Goal: Task Accomplishment & Management: Use online tool/utility

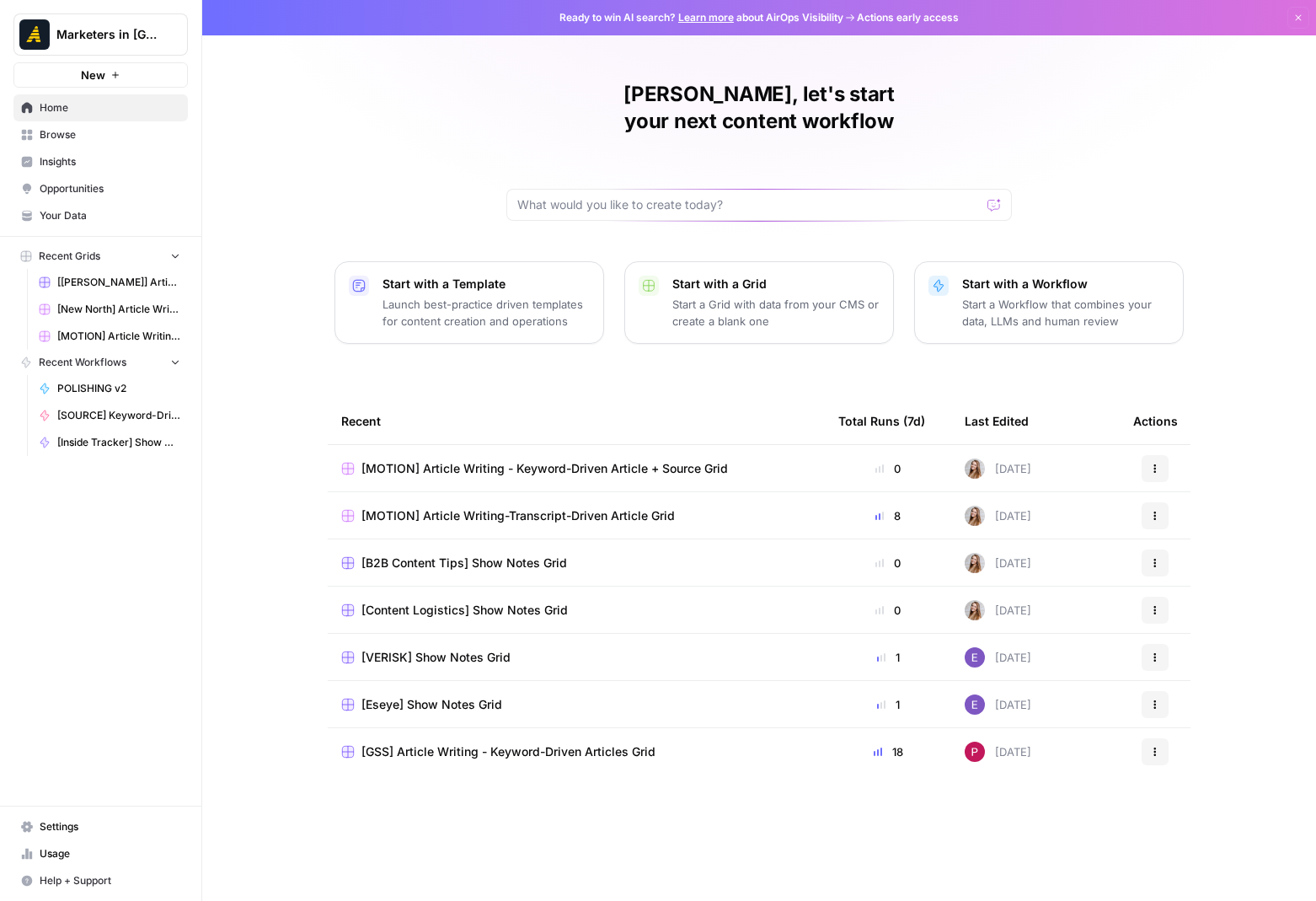
click at [56, 136] on span "Browse" at bounding box center [110, 134] width 141 height 16
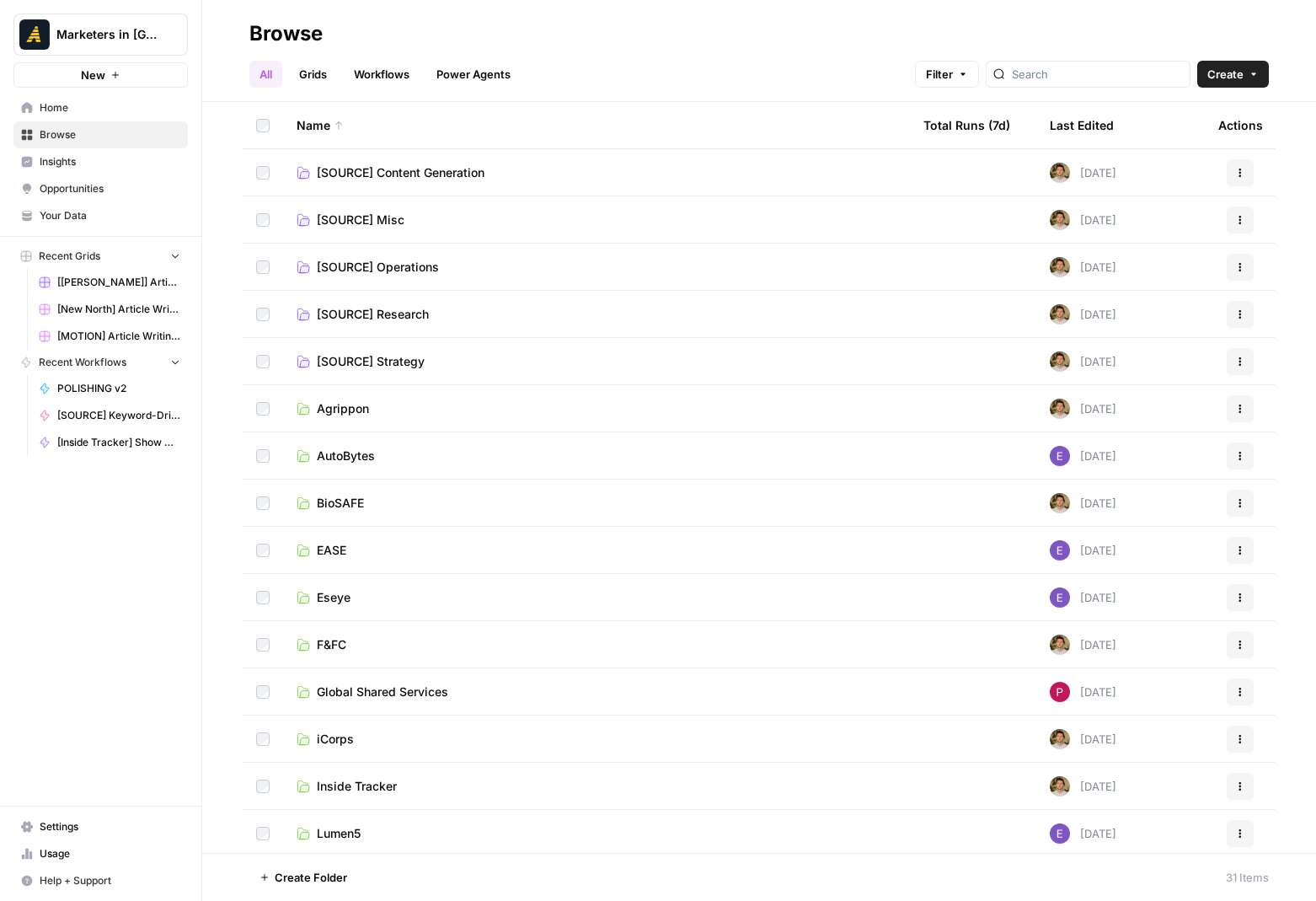
click at [89, 835] on link "Settings" at bounding box center [100, 827] width 174 height 27
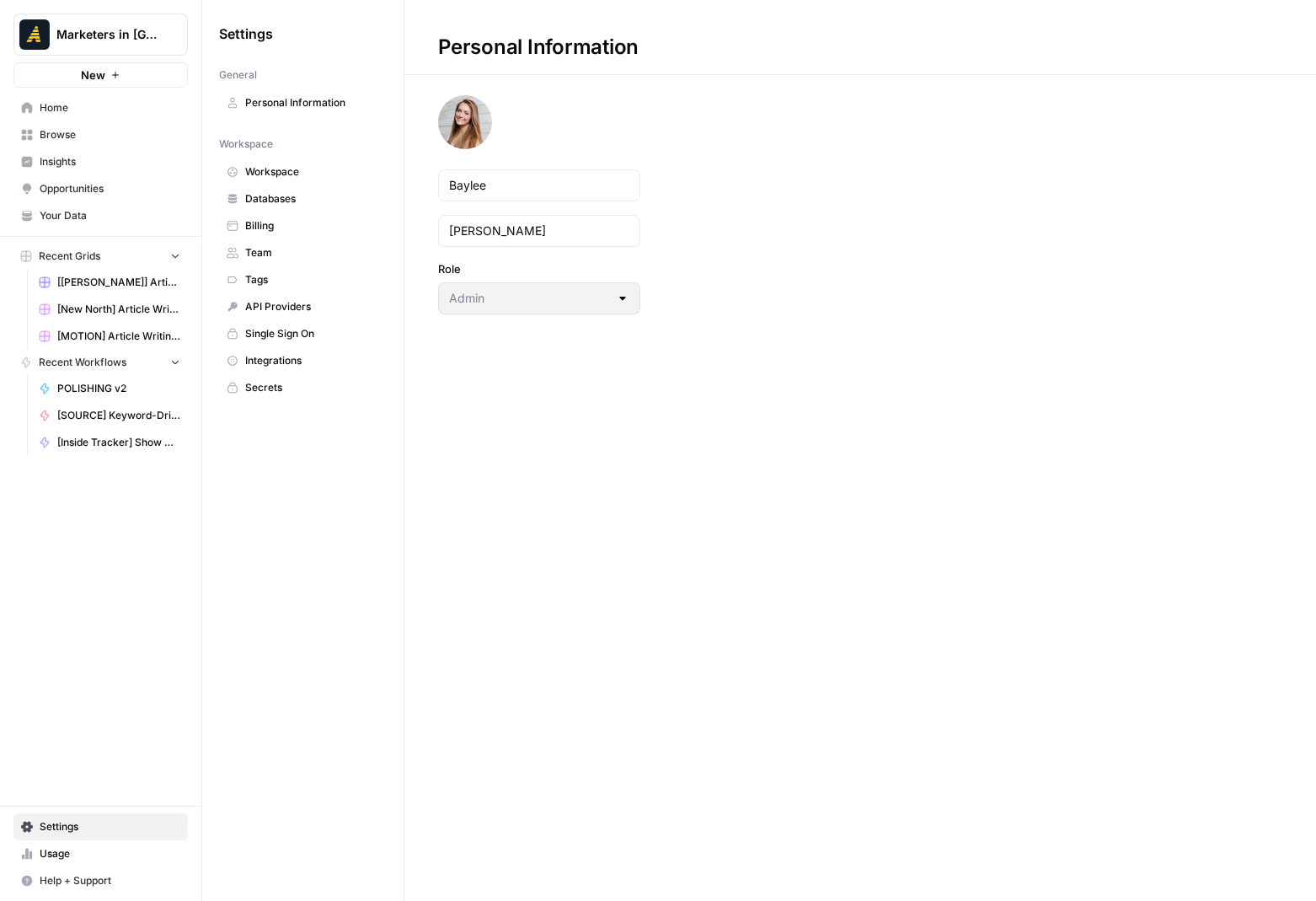
click at [257, 246] on span "Team" at bounding box center [312, 253] width 134 height 16
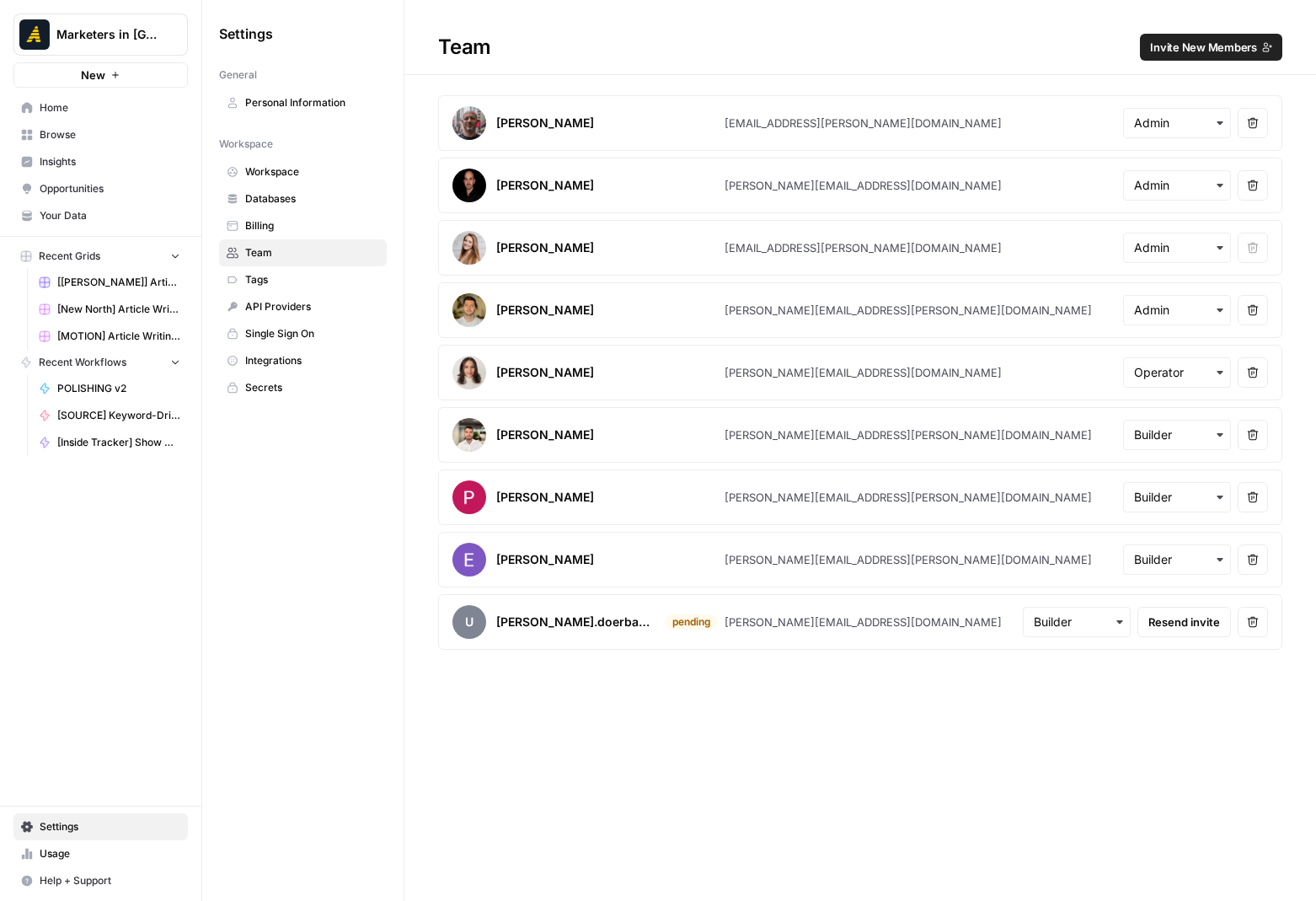
click at [1219, 47] on span "Invite New Members" at bounding box center [1203, 47] width 107 height 16
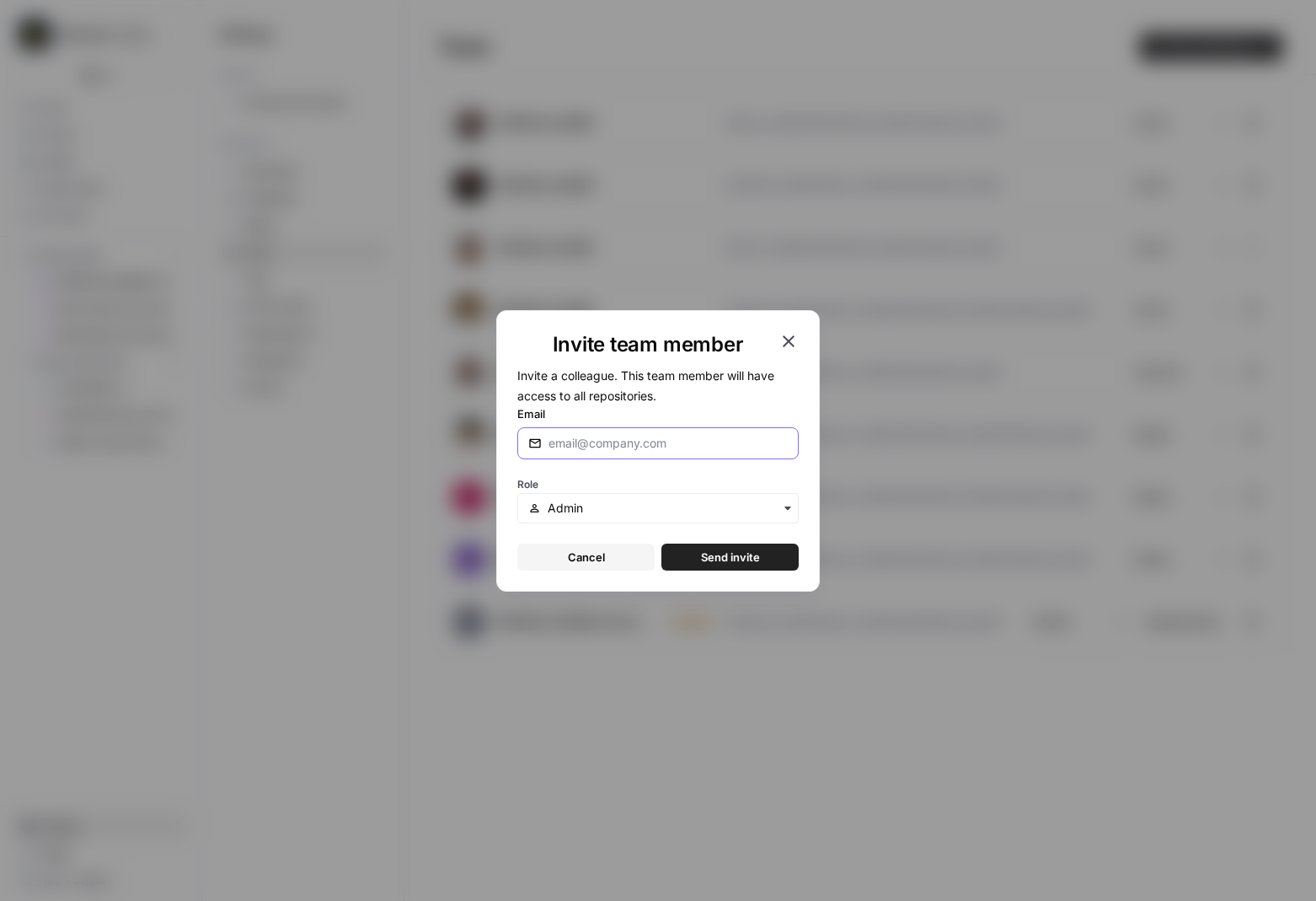
click at [596, 435] on input "Email" at bounding box center [664, 443] width 233 height 16
paste input "[PERSON_NAME][EMAIL_ADDRESS][PERSON_NAME][DOMAIN_NAME]"
type input "[PERSON_NAME][EMAIL_ADDRESS][PERSON_NAME][DOMAIN_NAME]"
click at [601, 519] on div "button" at bounding box center [658, 508] width 281 height 30
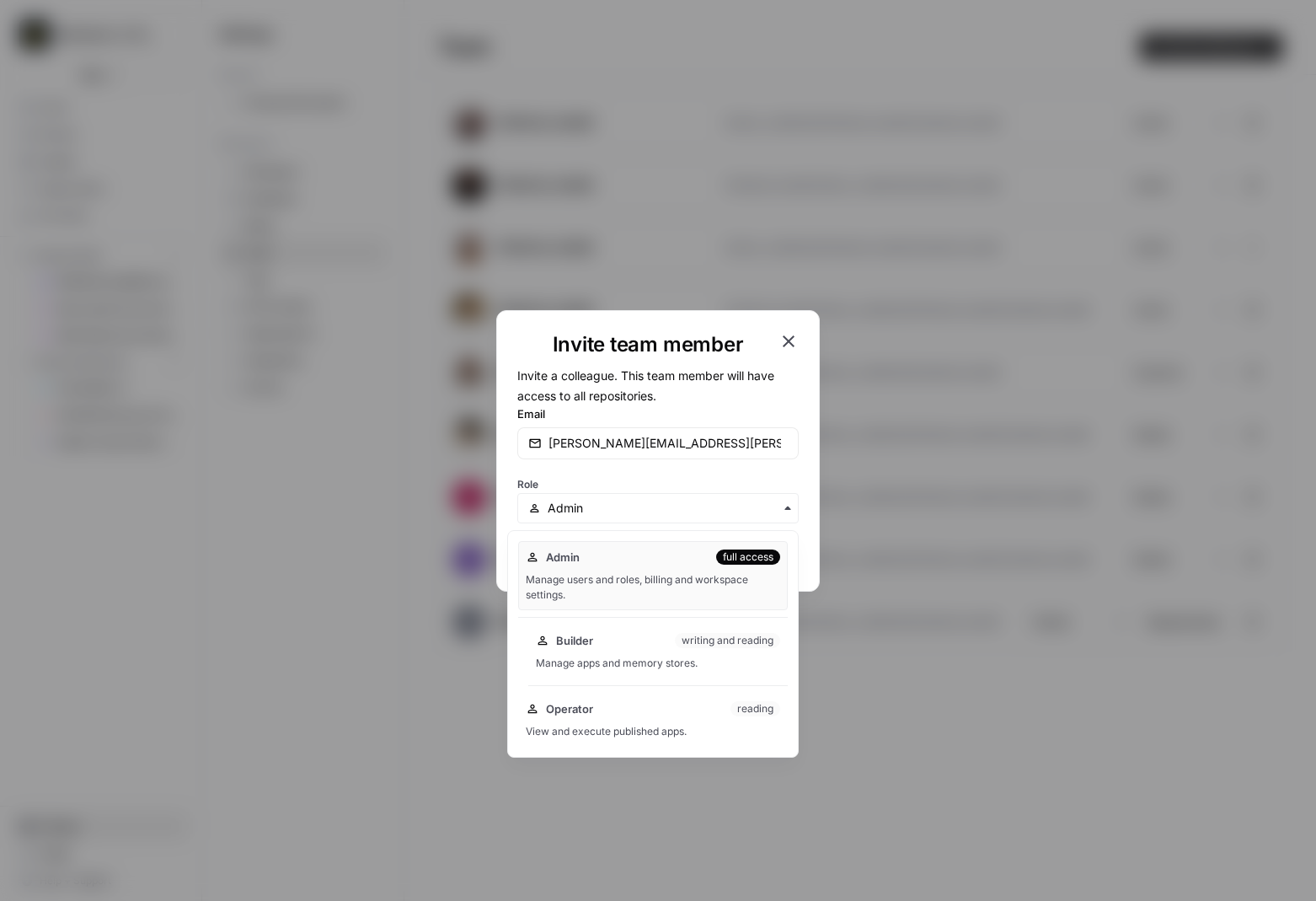
click at [573, 653] on div "Builder writing and reading Manage apps and memory stores." at bounding box center [658, 651] width 259 height 54
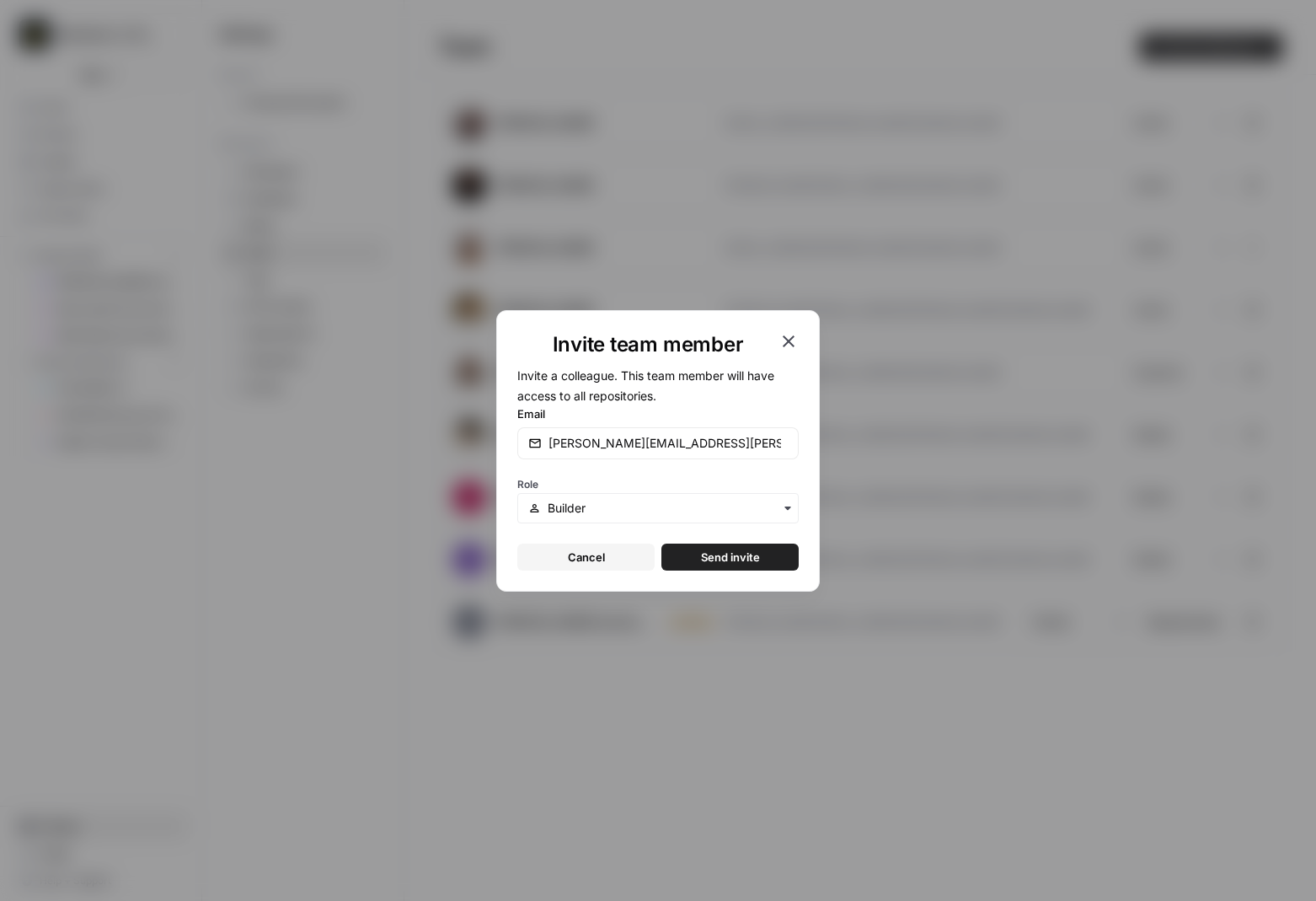
click at [735, 555] on span "Send invite" at bounding box center [730, 557] width 59 height 16
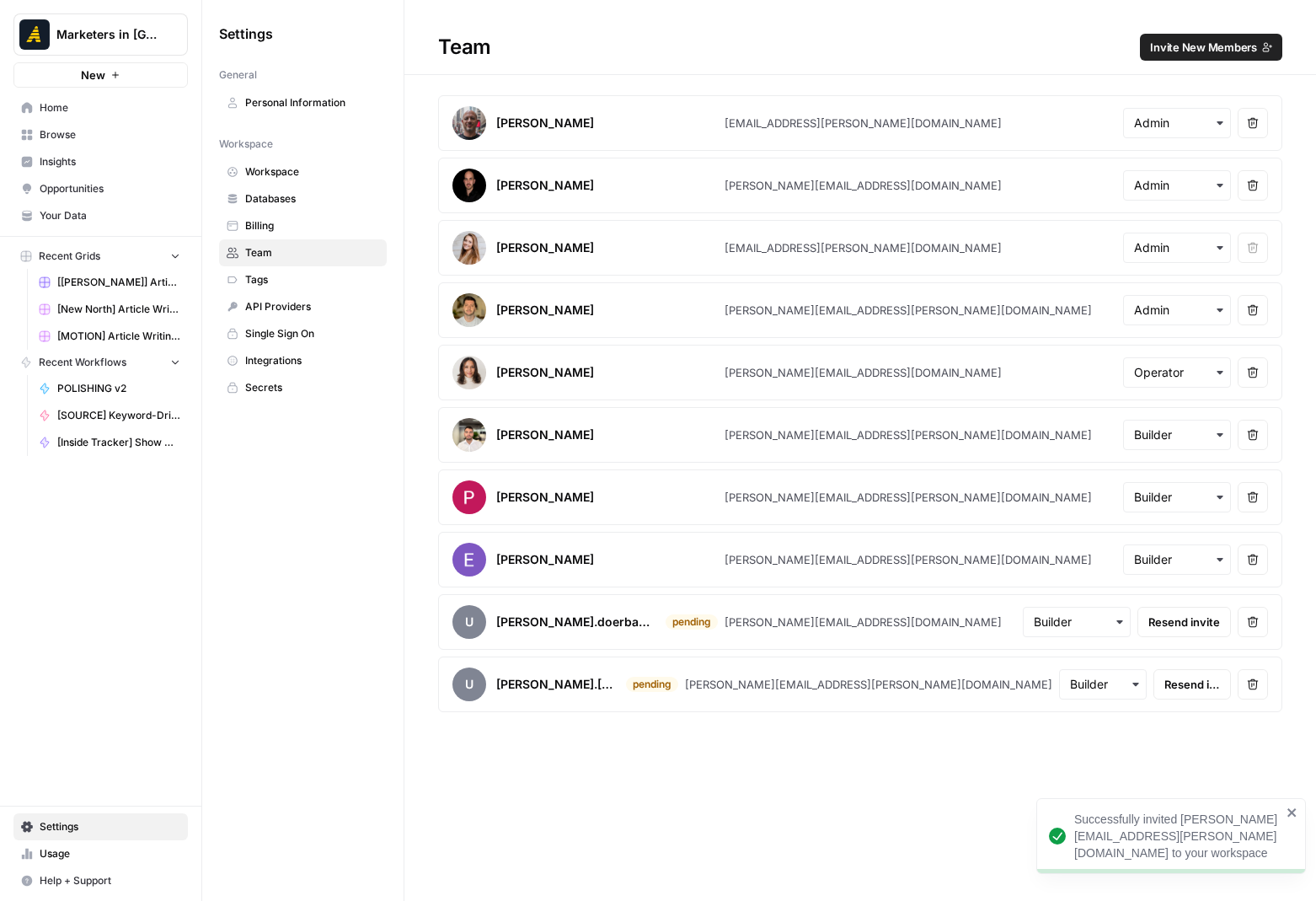
click at [55, 143] on link "Browse" at bounding box center [100, 135] width 174 height 27
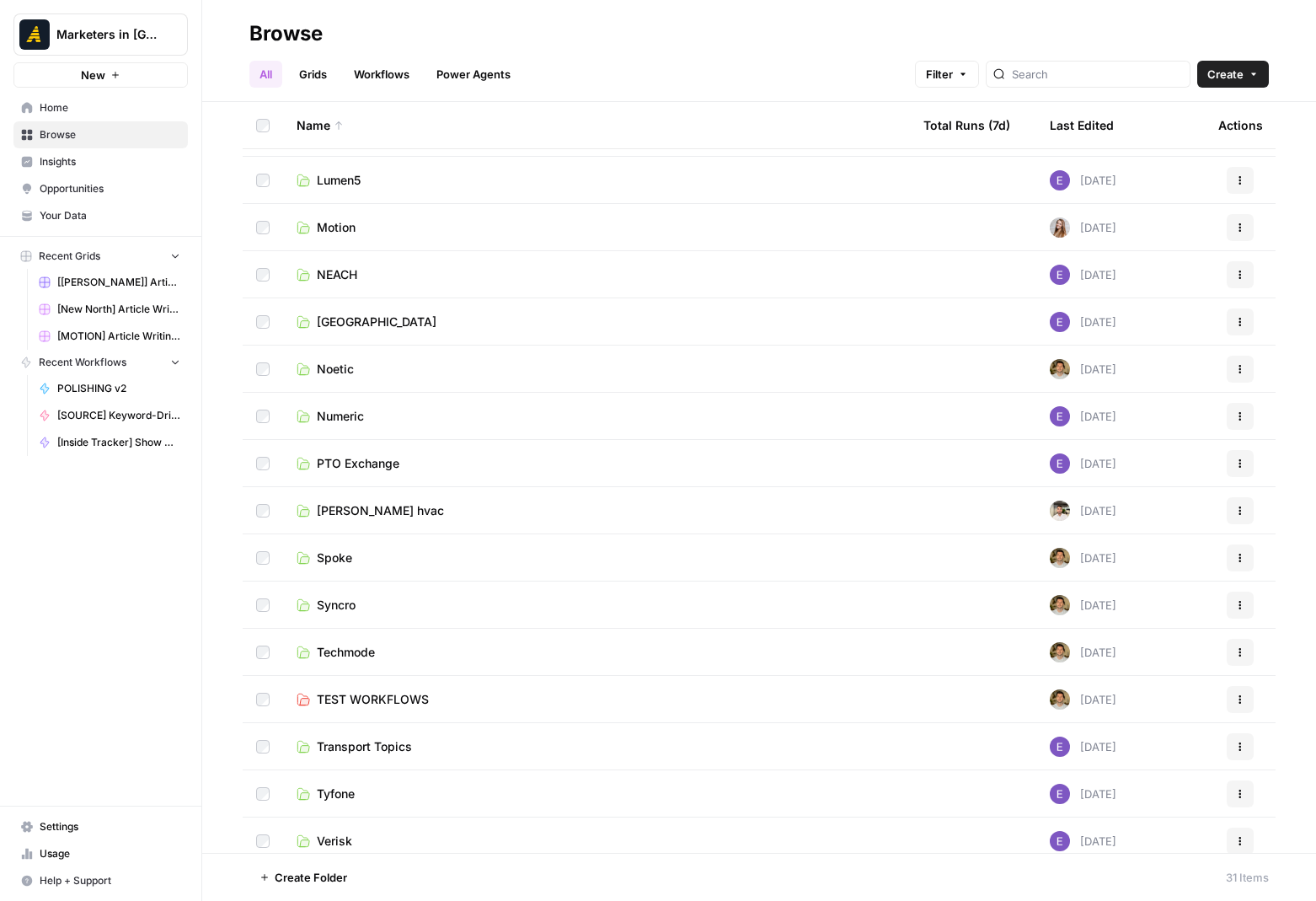
scroll to position [760, 0]
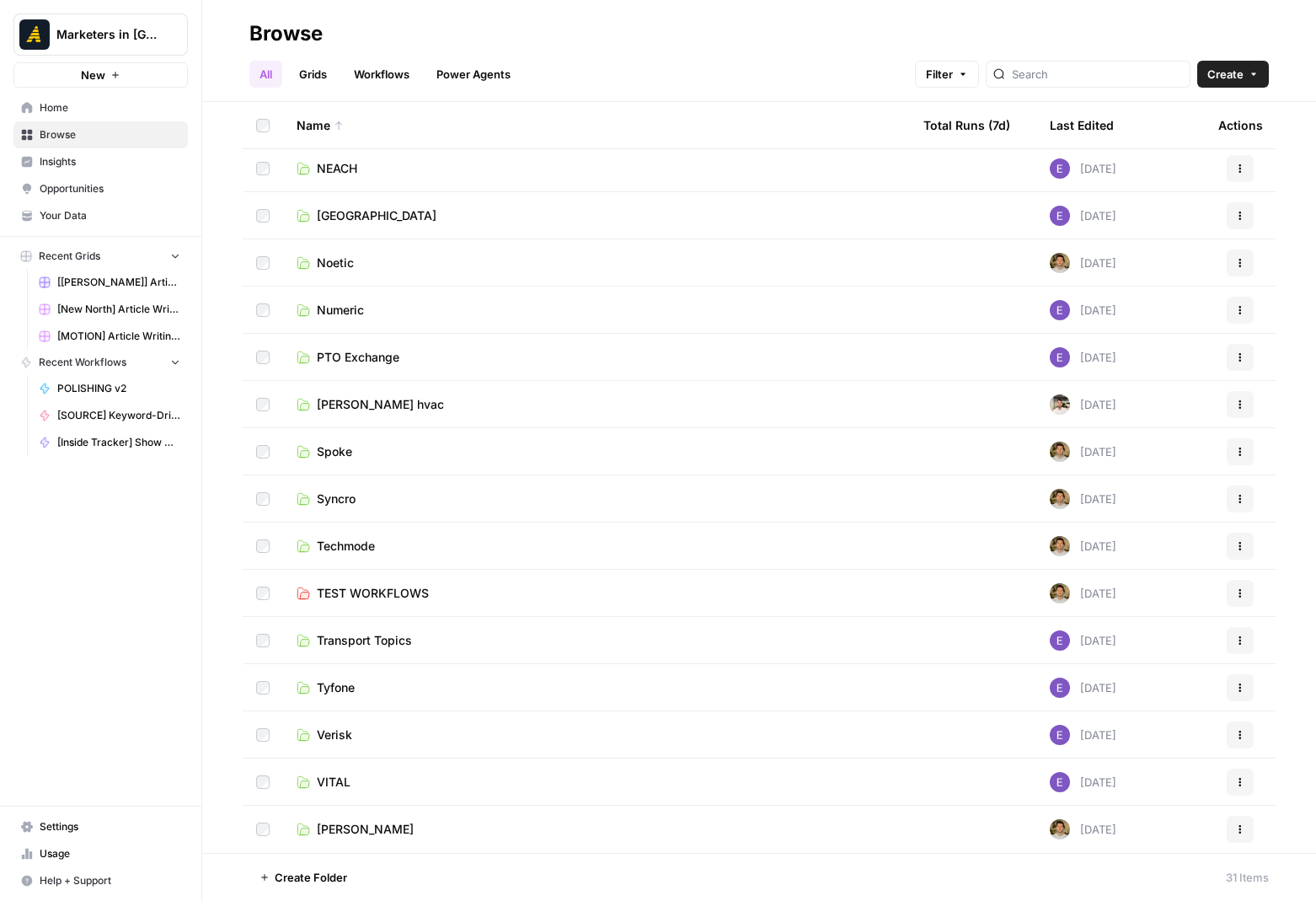
click at [358, 831] on span "[PERSON_NAME]" at bounding box center [365, 829] width 97 height 16
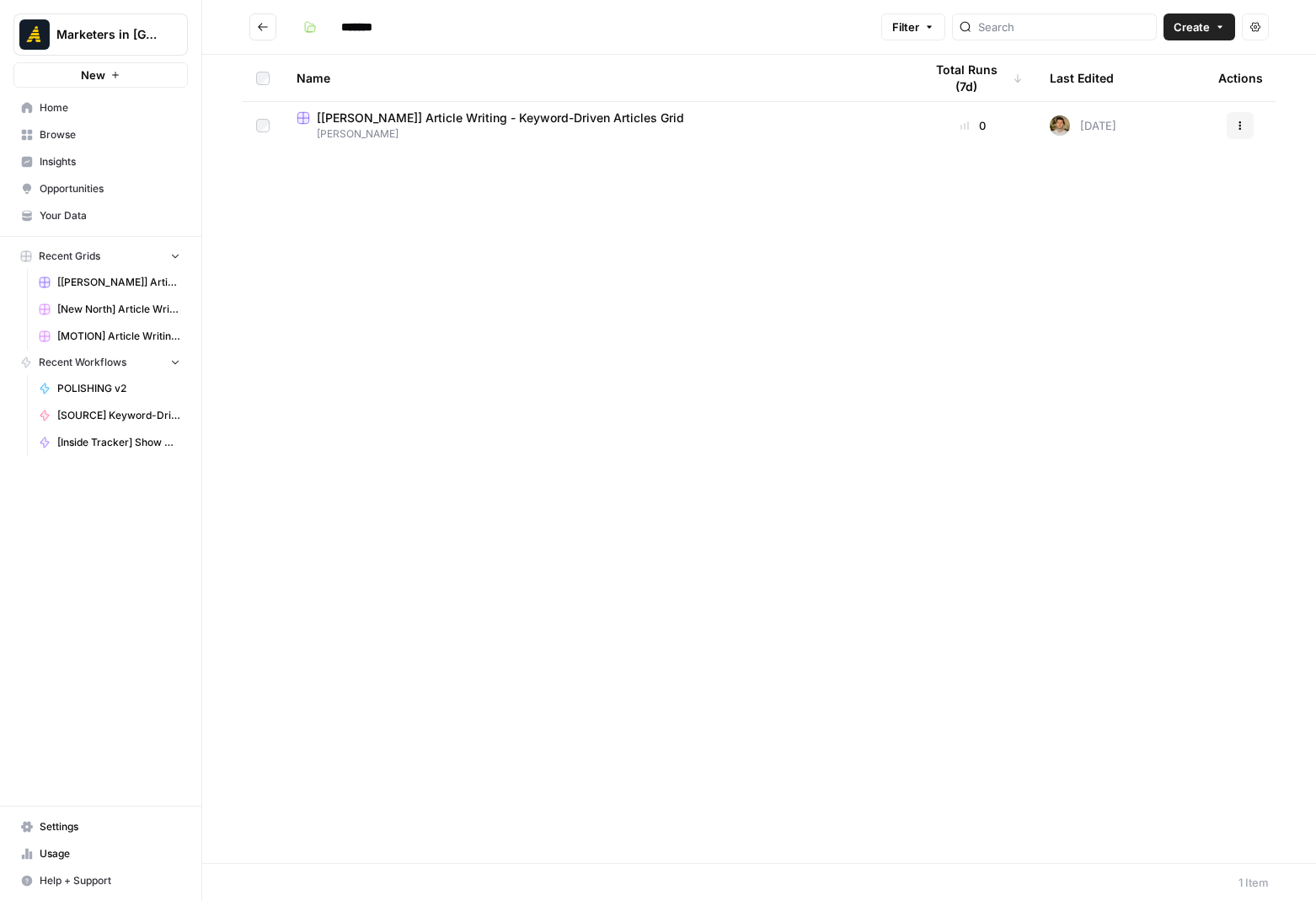
click at [434, 117] on span "[[PERSON_NAME]] Article Writing - Keyword-Driven Articles Grid" at bounding box center [500, 118] width 367 height 16
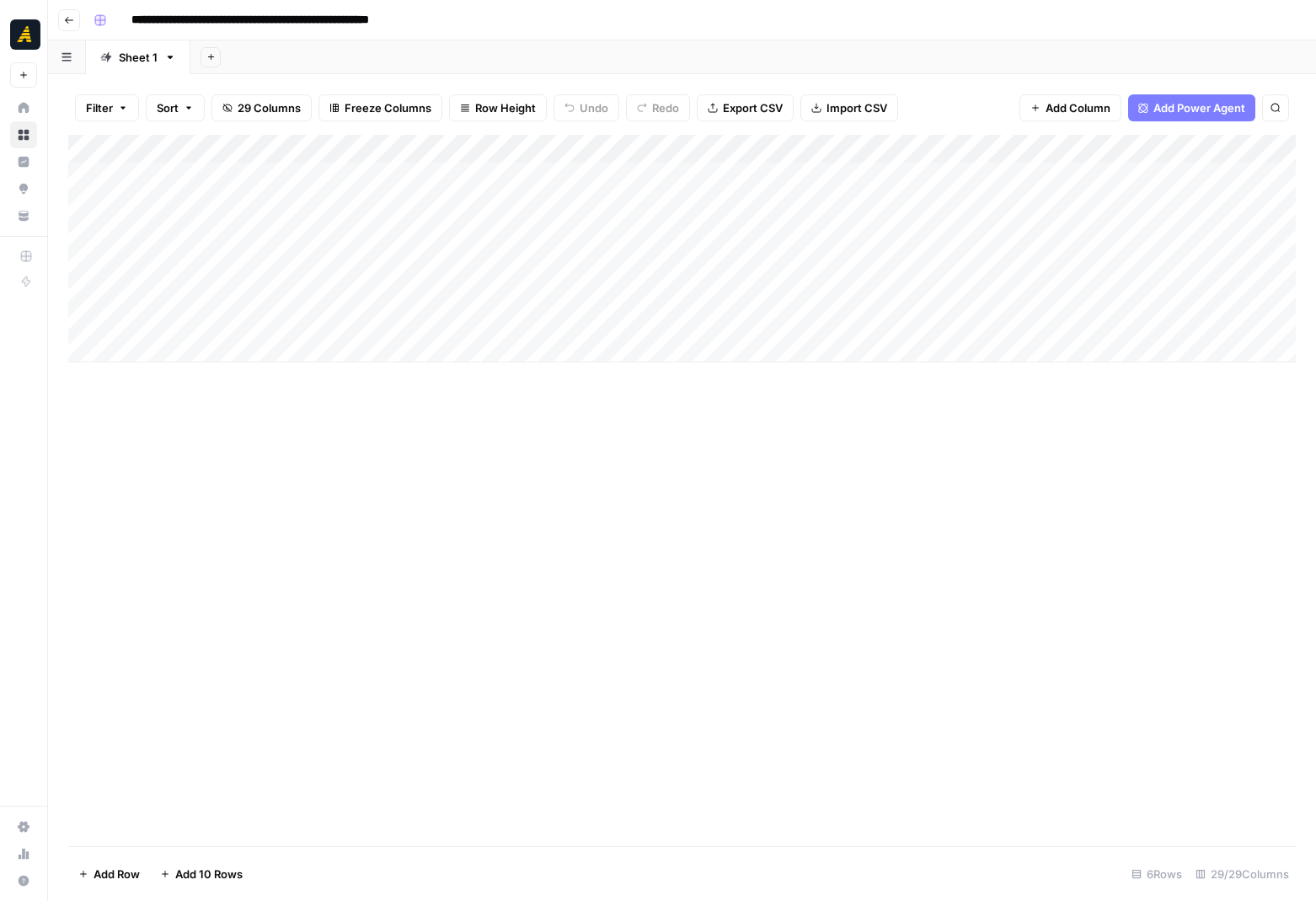
click at [162, 233] on div "Add Column" at bounding box center [682, 248] width 1227 height 227
click at [148, 236] on div "Add Column" at bounding box center [682, 248] width 1227 height 227
paste textarea "**********"
type textarea "**********"
click at [490, 453] on div "Add Column" at bounding box center [682, 490] width 1227 height 711
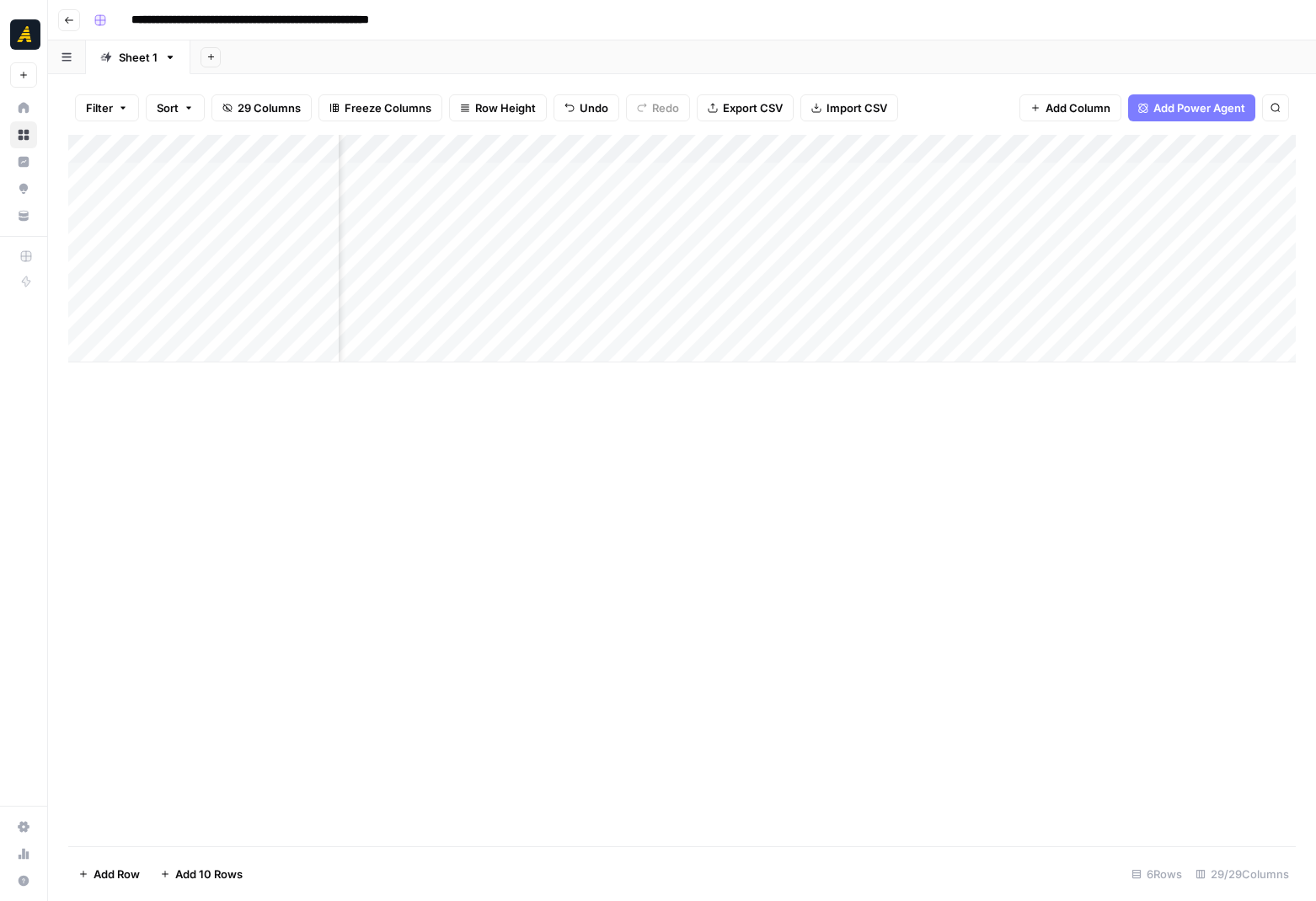
scroll to position [0, 592]
click at [727, 232] on div "Add Column" at bounding box center [682, 248] width 1227 height 227
click at [702, 201] on div "Add Column" at bounding box center [682, 248] width 1227 height 227
click at [692, 247] on div "Add Column" at bounding box center [682, 248] width 1227 height 227
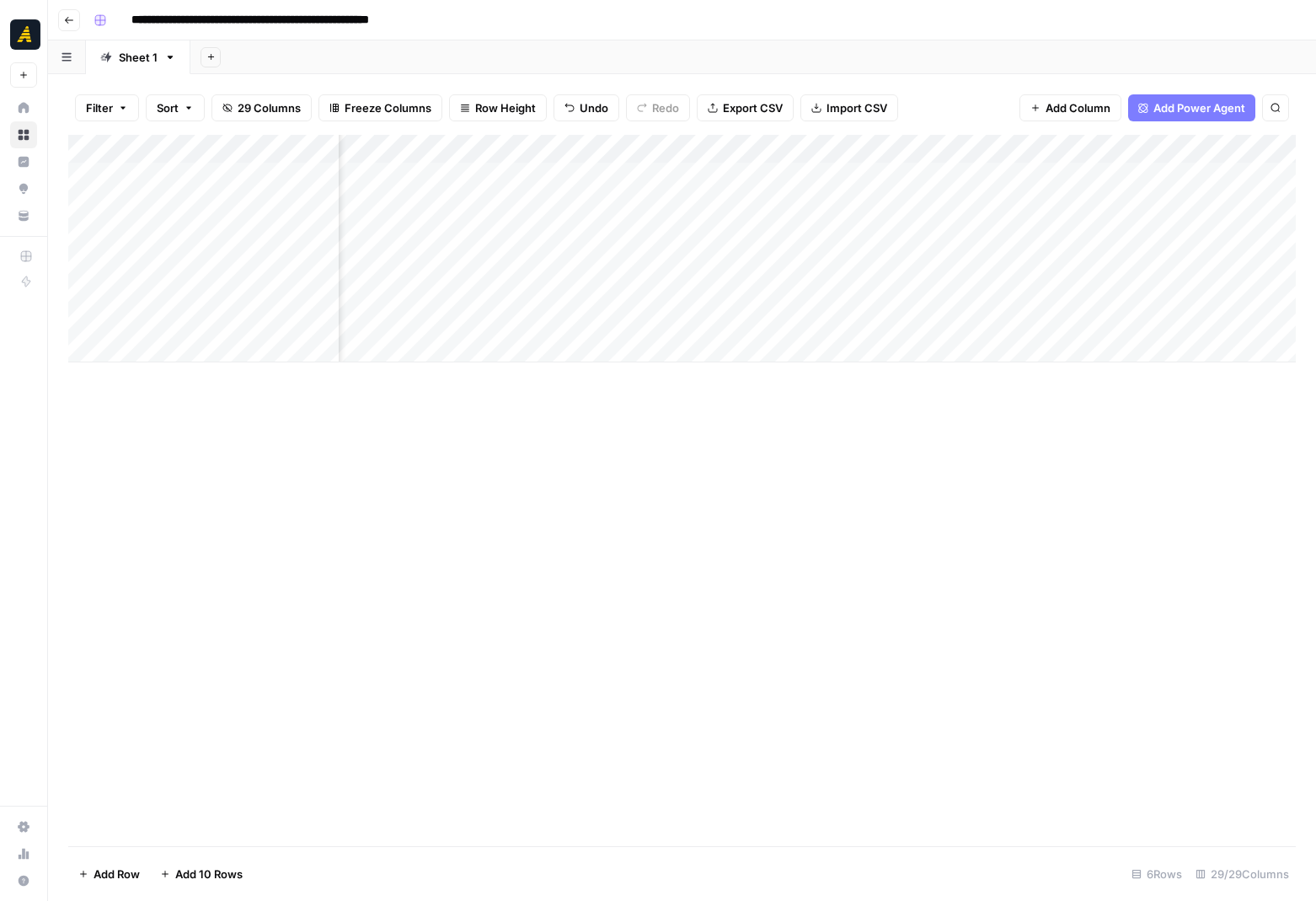
click at [782, 235] on div "Add Column" at bounding box center [682, 248] width 1227 height 227
click at [66, 20] on icon "button" at bounding box center [68, 19] width 8 height 6
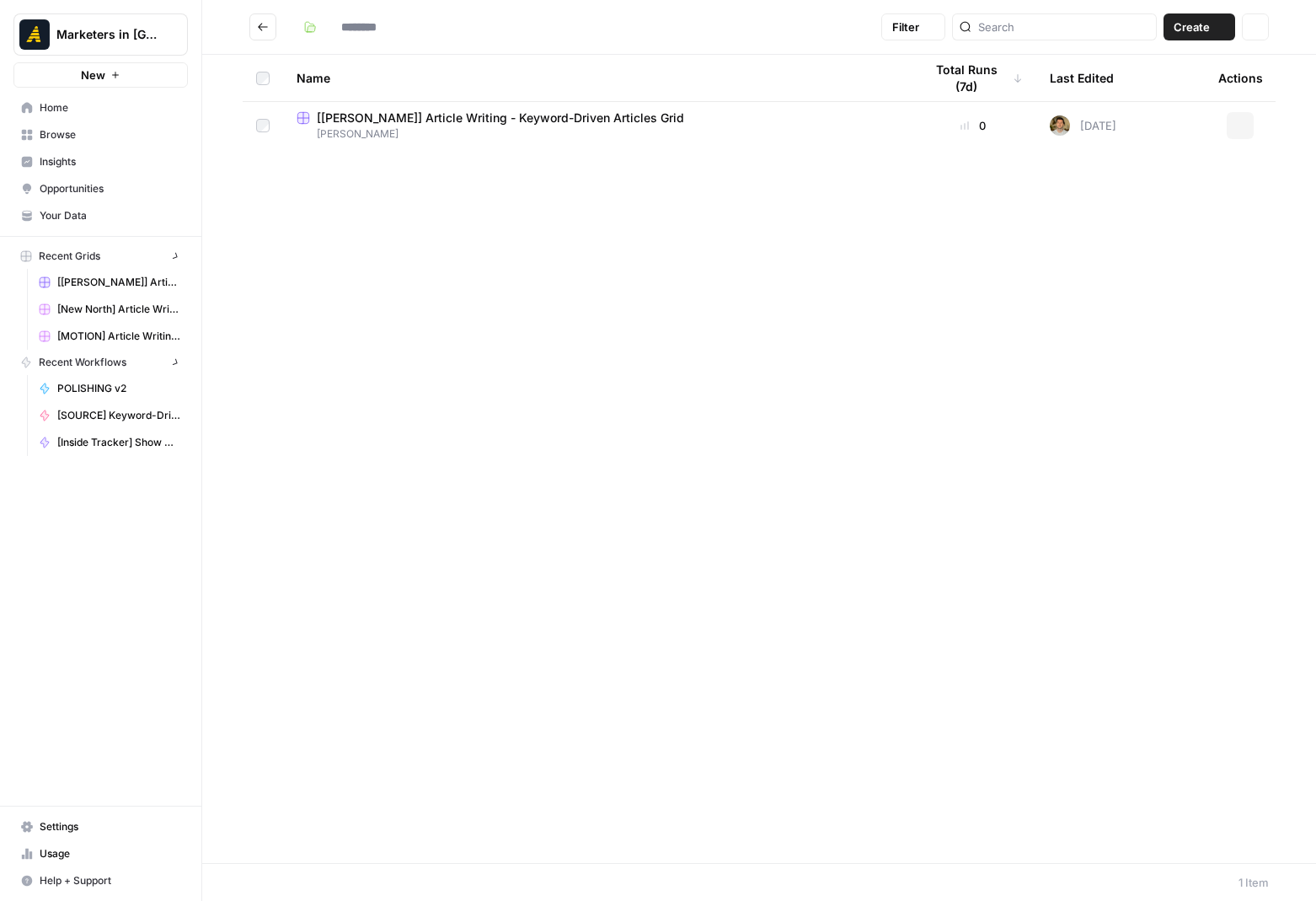
type input "*******"
click at [62, 137] on span "Browse" at bounding box center [110, 134] width 141 height 16
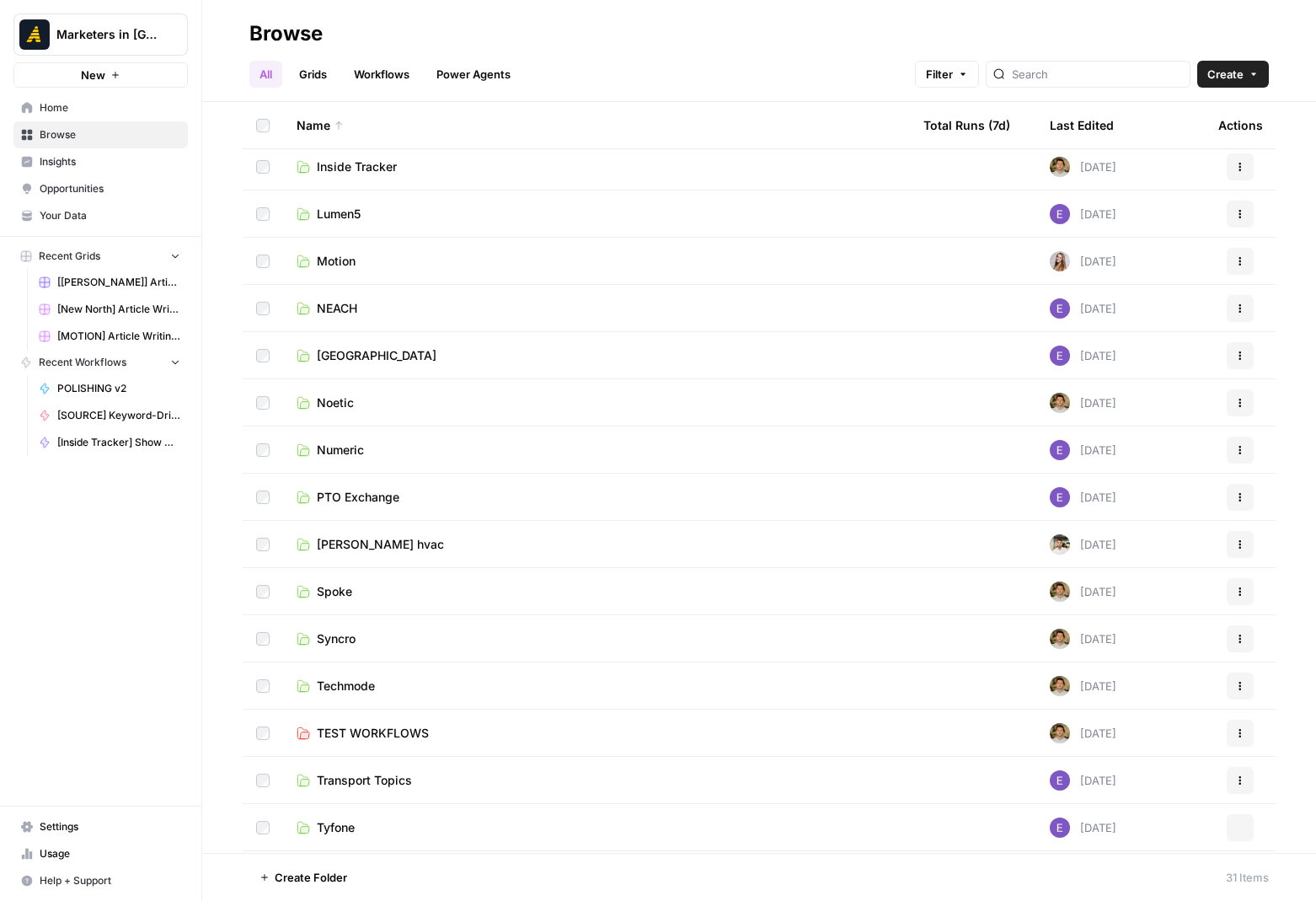
scroll to position [635, 0]
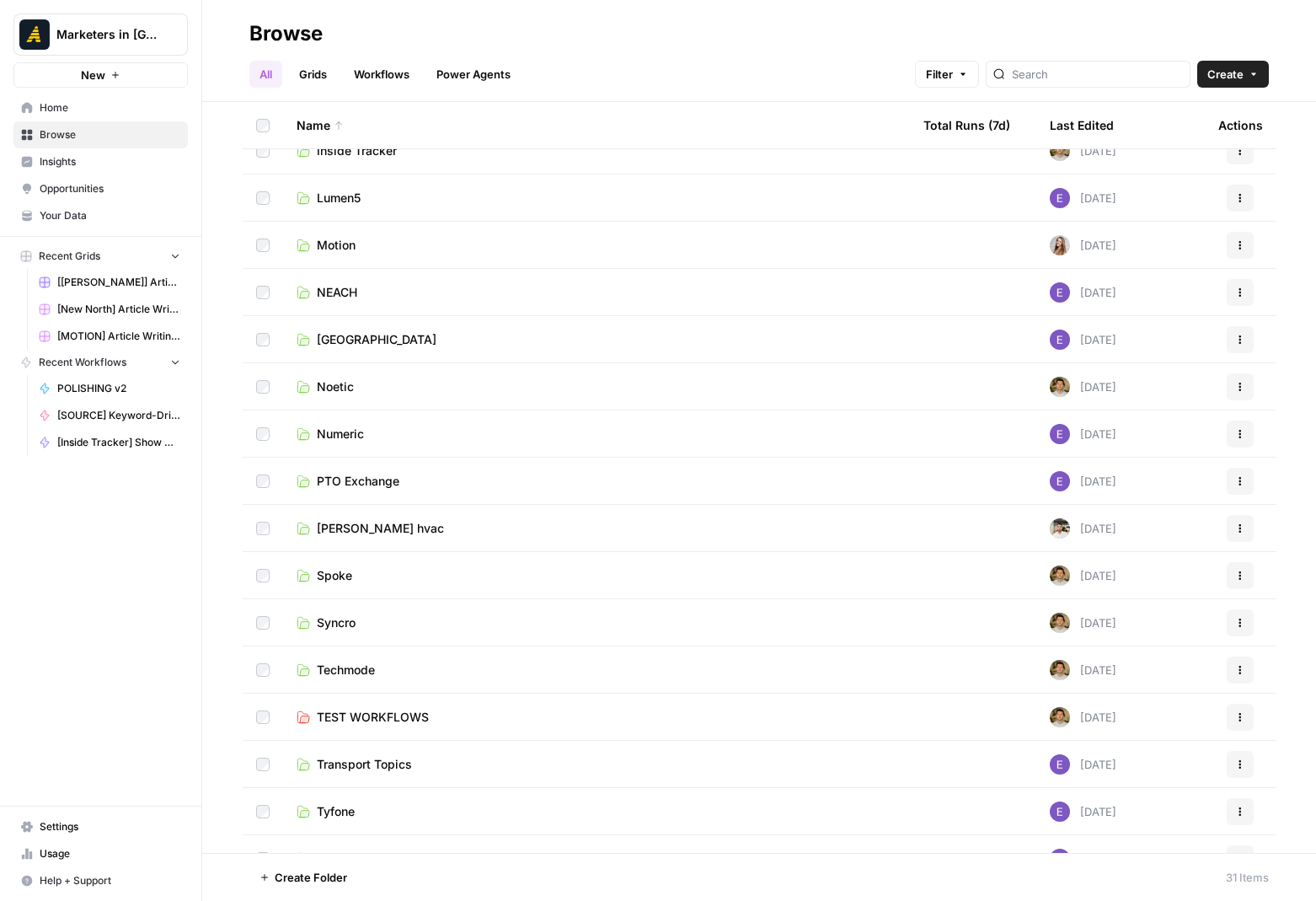
click at [407, 519] on link "[PERSON_NAME] hvac" at bounding box center [596, 528] width 600 height 16
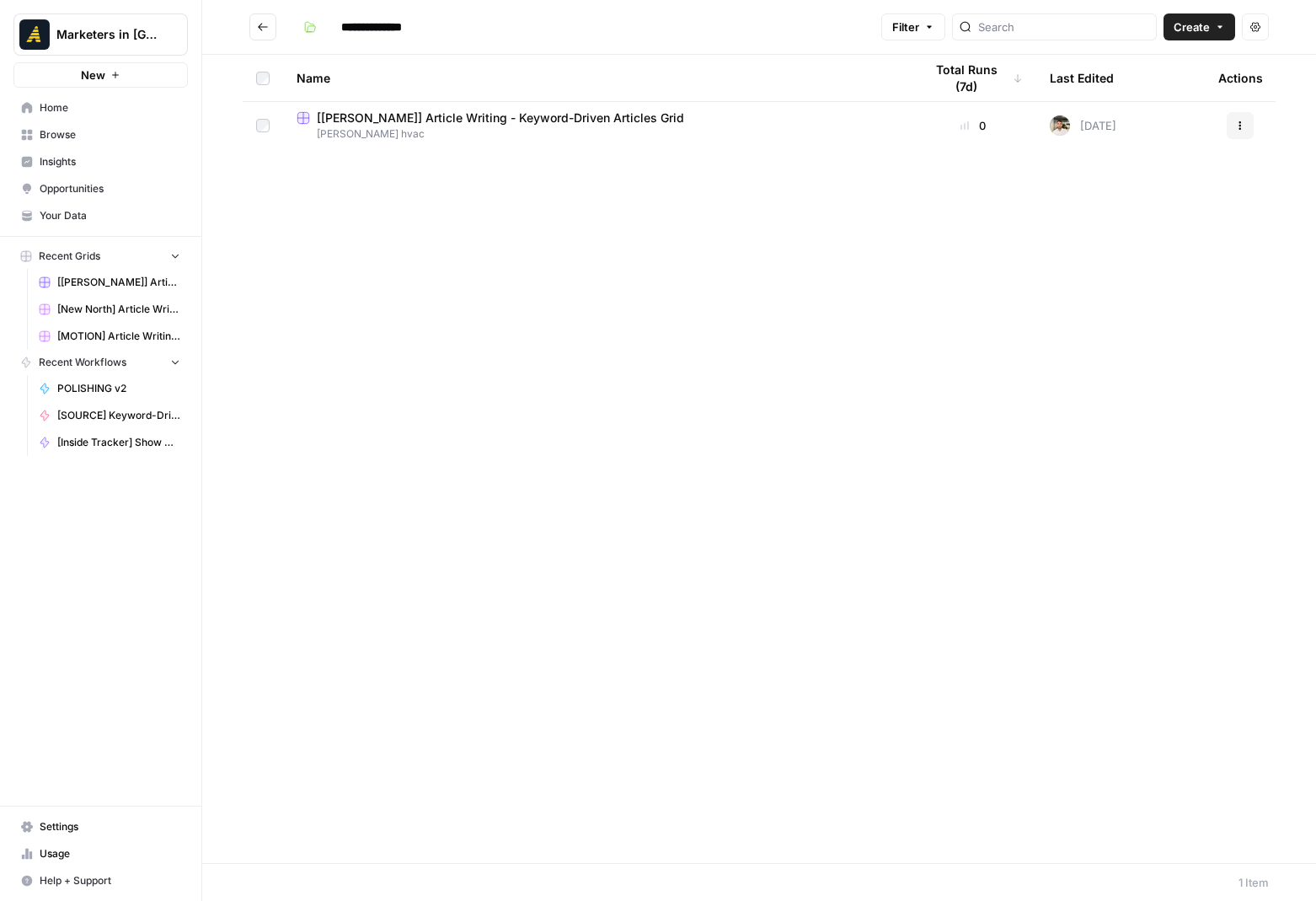
click at [527, 121] on span "[[PERSON_NAME]] Article Writing - Keyword-Driven Articles Grid" at bounding box center [500, 118] width 367 height 16
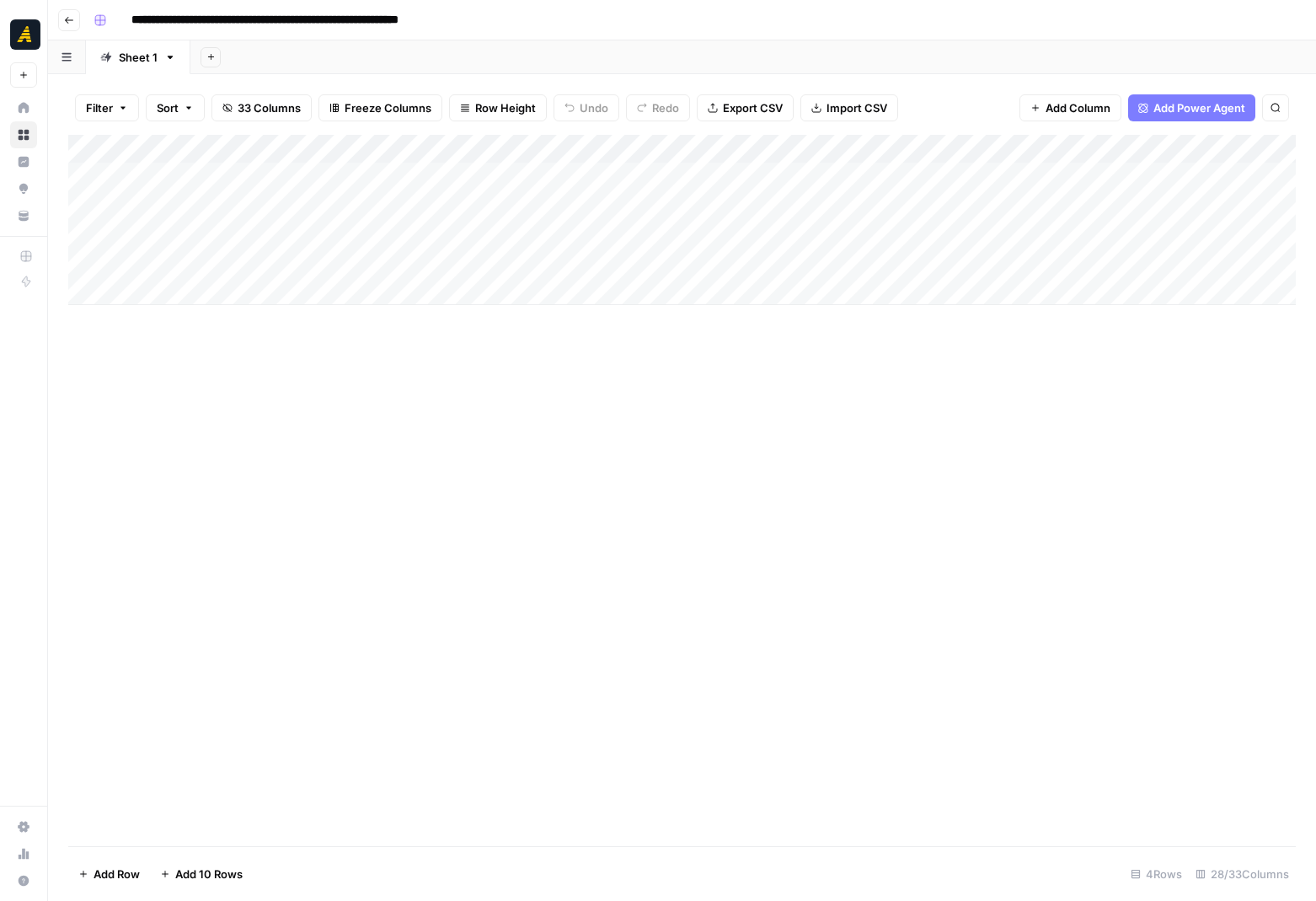
click at [360, 209] on div "Add Column" at bounding box center [682, 220] width 1227 height 170
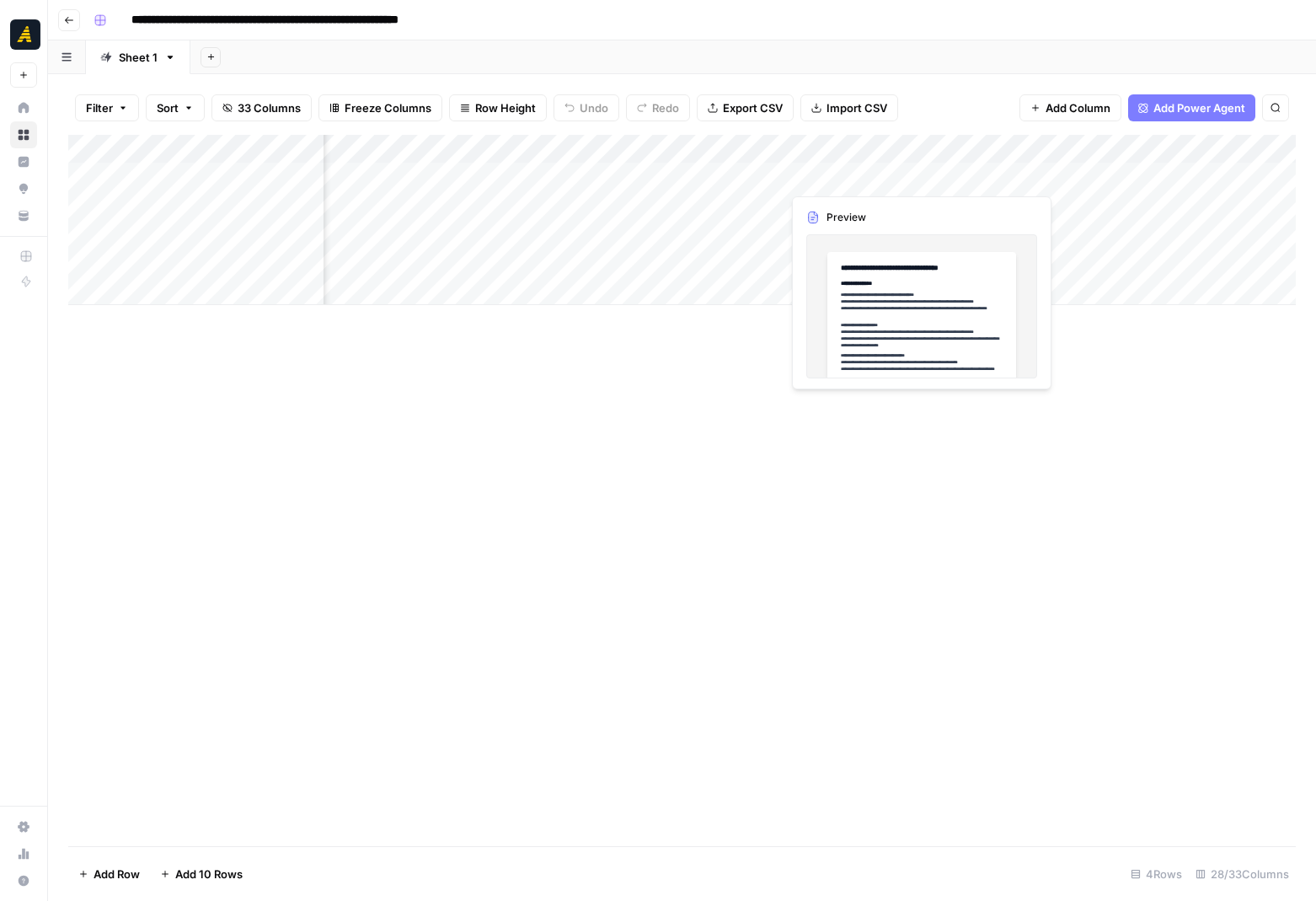
scroll to position [0, 447]
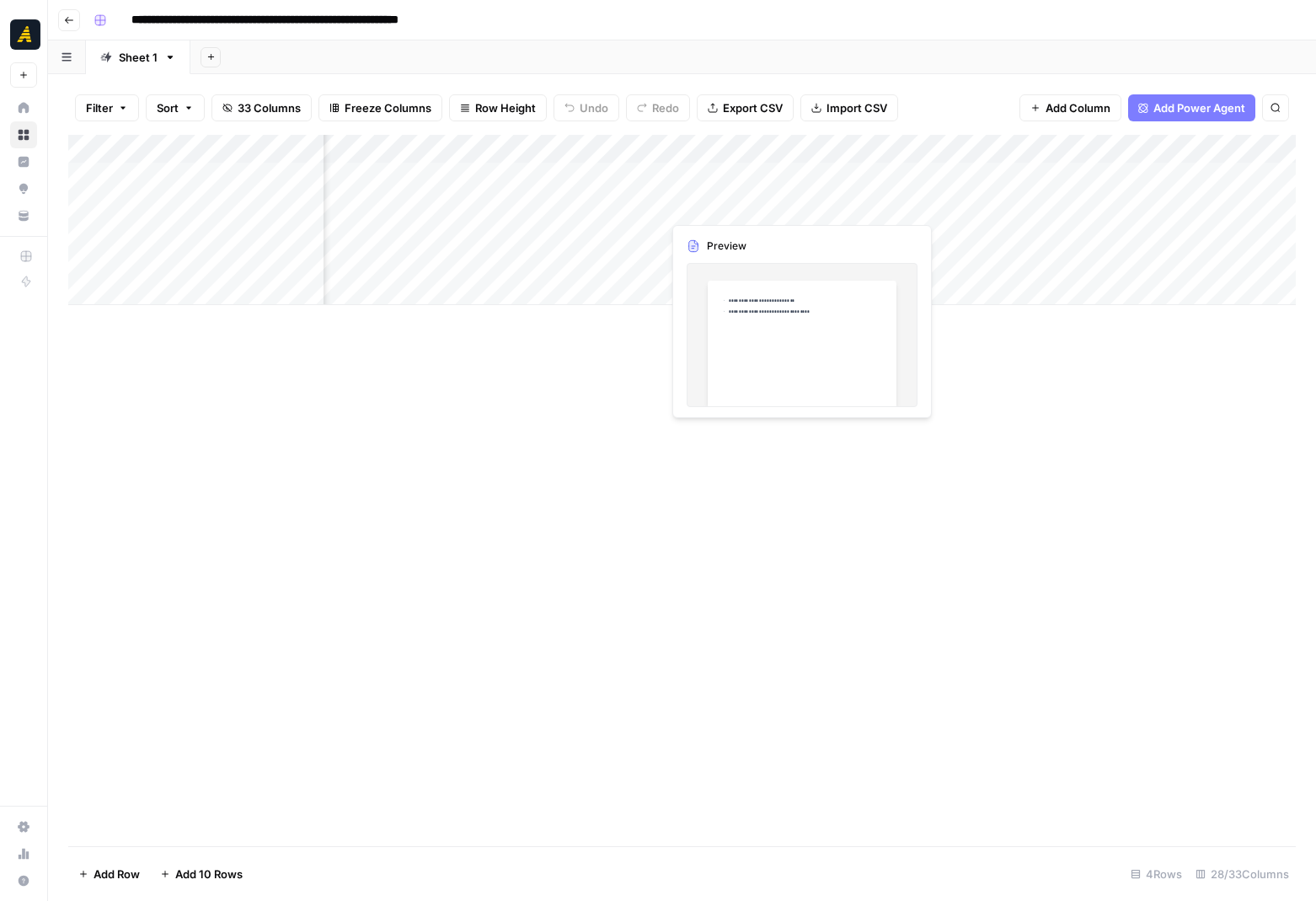
click at [724, 203] on div "Add Column" at bounding box center [682, 220] width 1227 height 170
click at [370, 225] on div "Add Column" at bounding box center [682, 220] width 1227 height 170
click at [168, 289] on div "Add Column" at bounding box center [682, 220] width 1227 height 170
click at [409, 275] on div "Add Column" at bounding box center [682, 235] width 1227 height 199
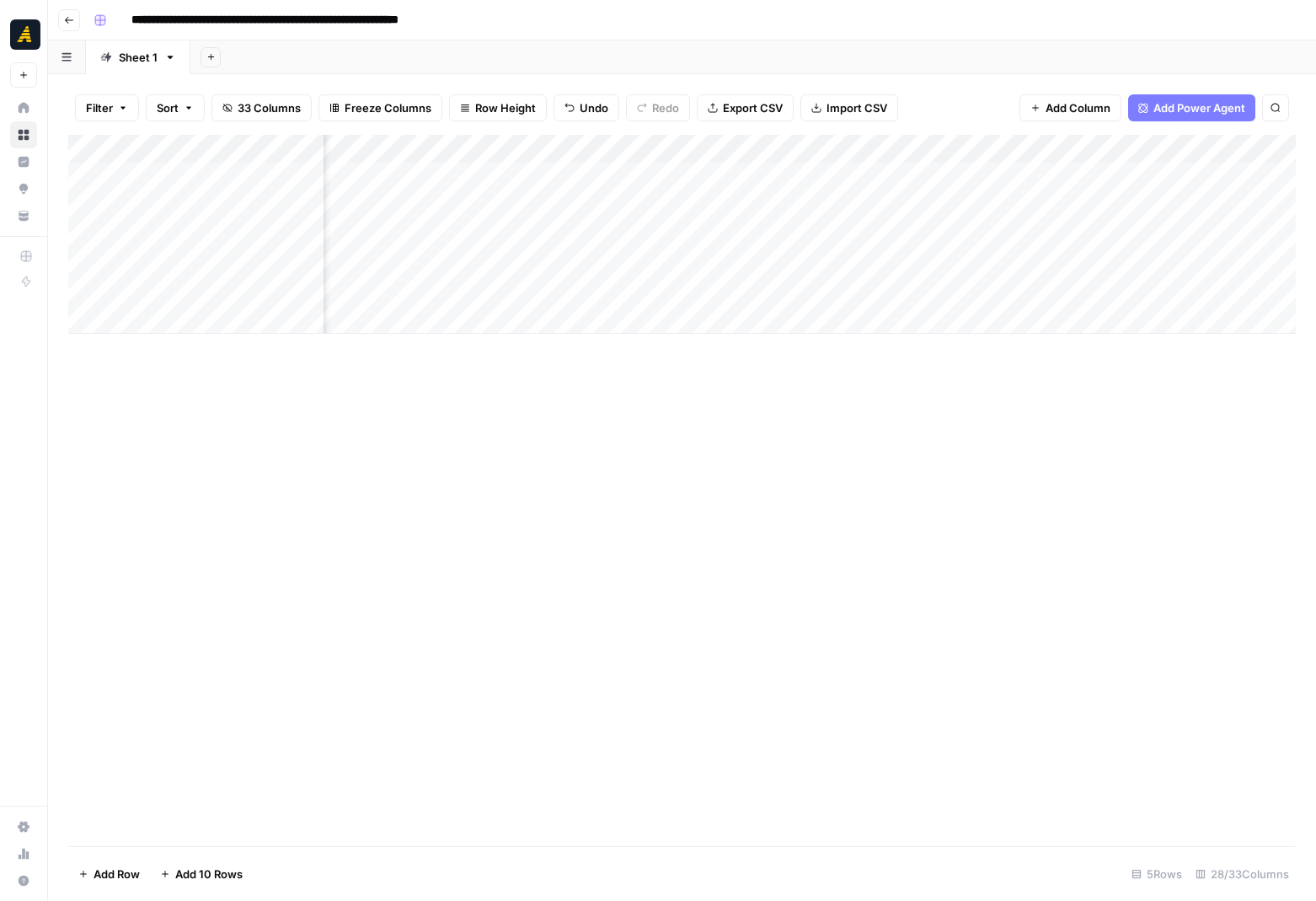
scroll to position [0, 515]
